Goal: Task Accomplishment & Management: Manage account settings

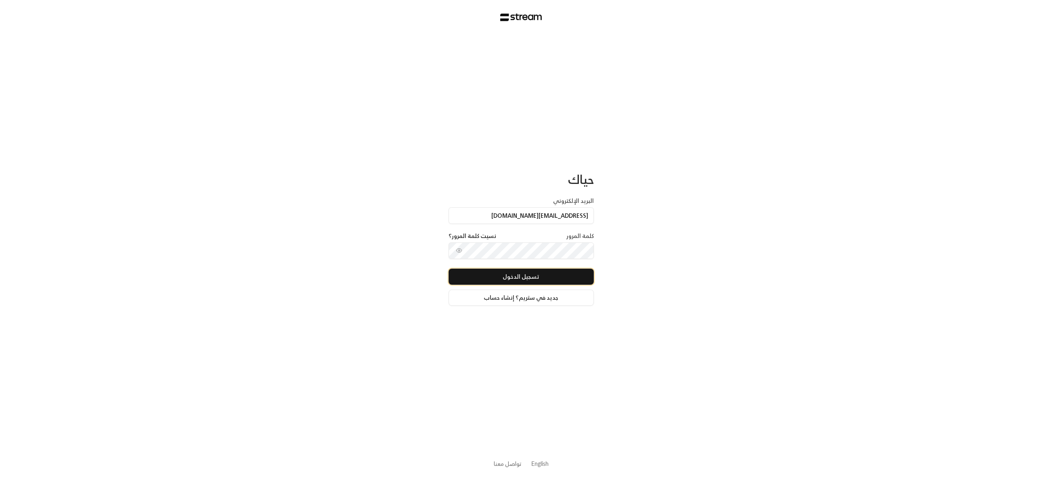
click at [532, 272] on button "تسجيل الدخول" at bounding box center [521, 277] width 145 height 16
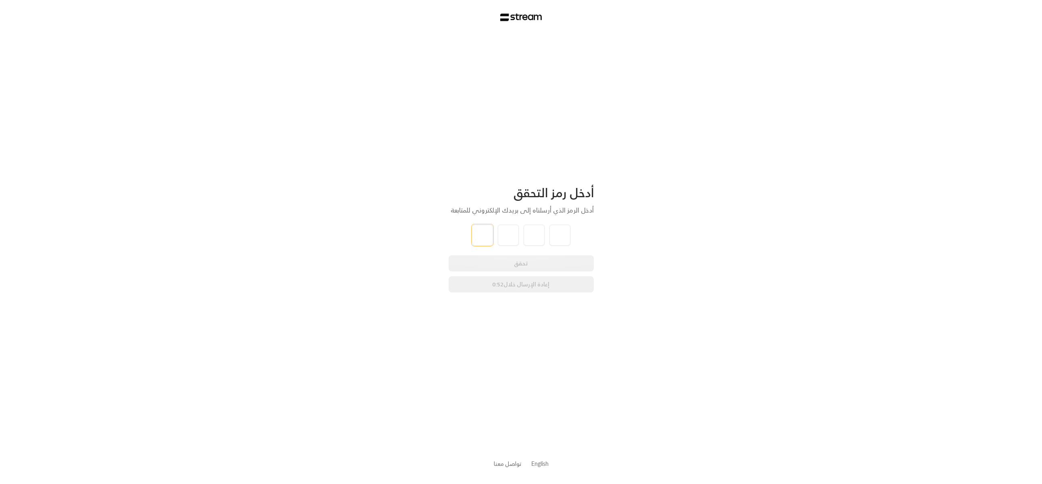
type input "5"
type input "7"
type input "2"
type input "0"
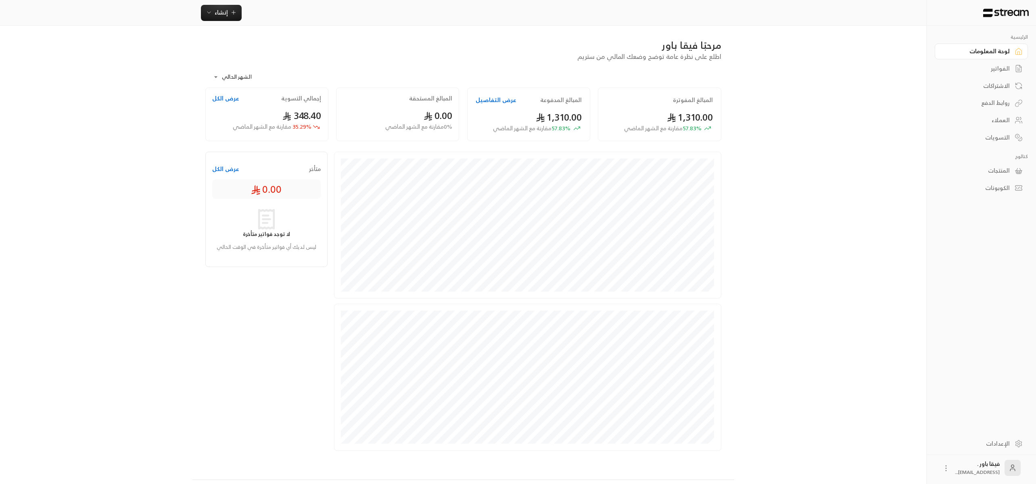
click at [1006, 120] on div "العملاء" at bounding box center [977, 120] width 65 height 8
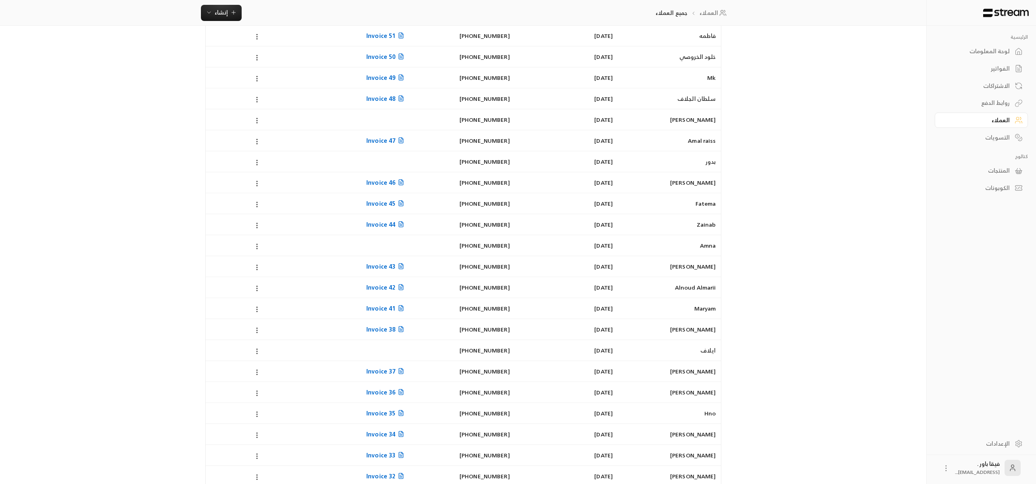
scroll to position [81, 0]
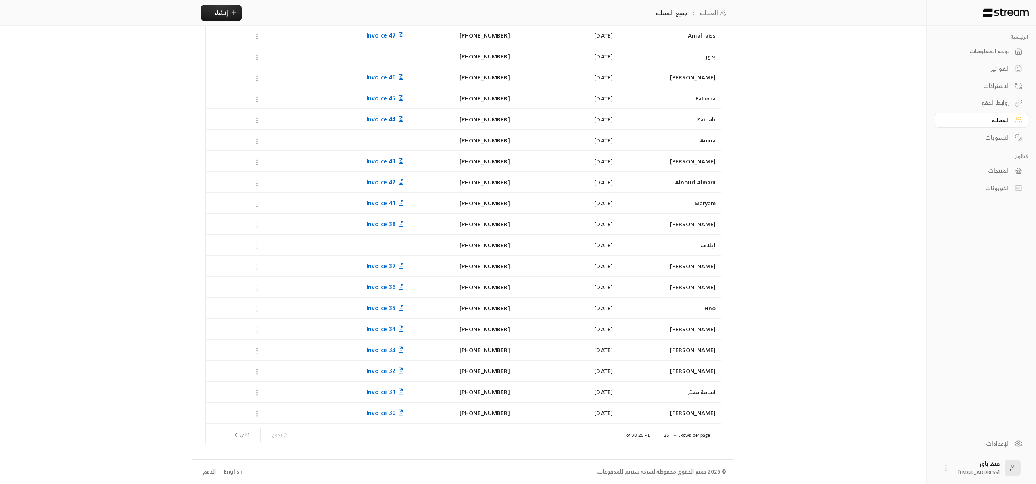
click at [975, 58] on link "لوحة المعلومات" at bounding box center [981, 52] width 93 height 16
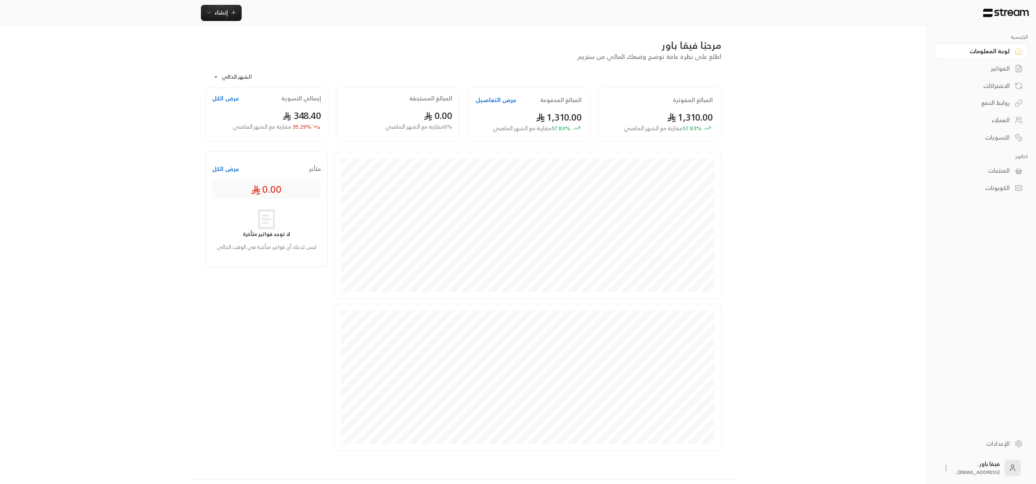
click at [1000, 121] on div "العملاء" at bounding box center [977, 120] width 65 height 8
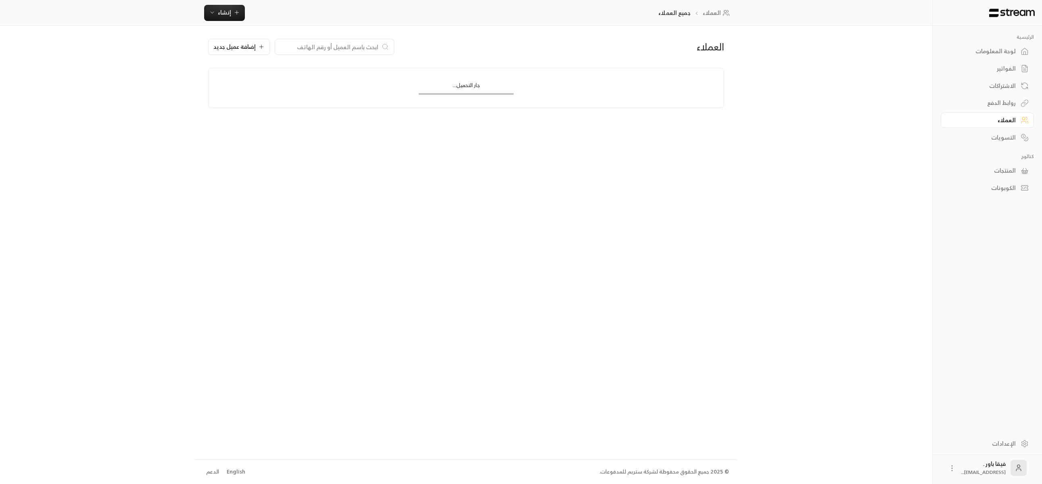
click at [1019, 55] on link "لوحة المعلومات" at bounding box center [987, 52] width 93 height 16
